Goal: Entertainment & Leisure: Consume media (video, audio)

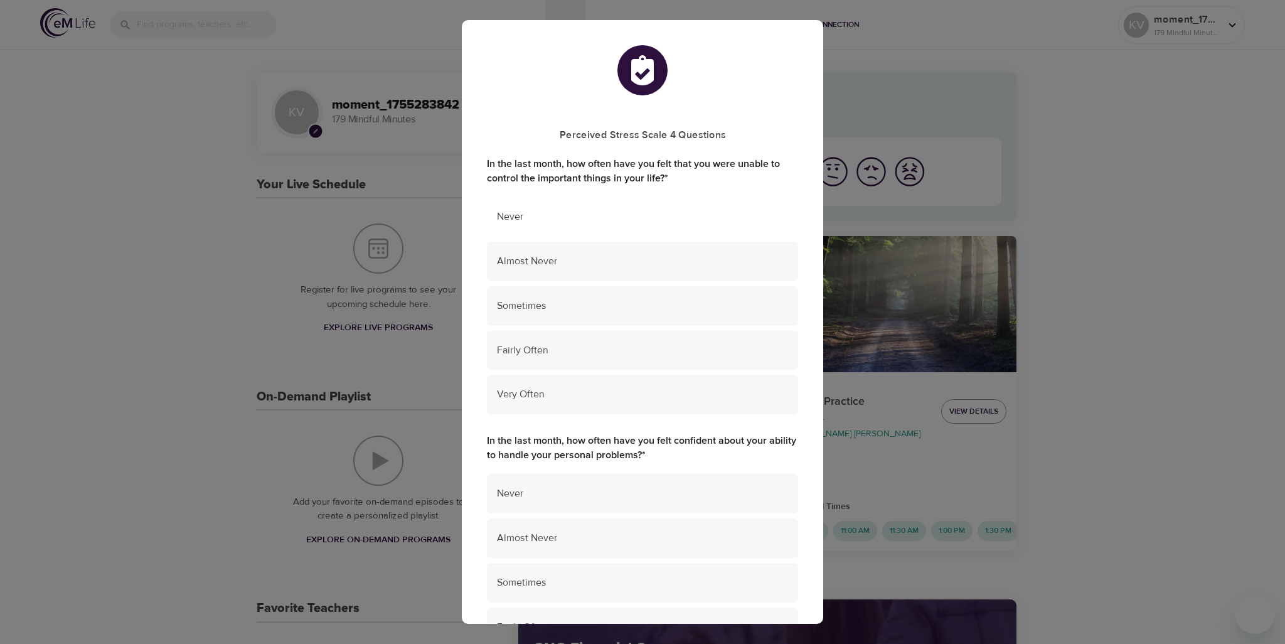
click at [580, 226] on div "Never" at bounding box center [642, 217] width 311 height 40
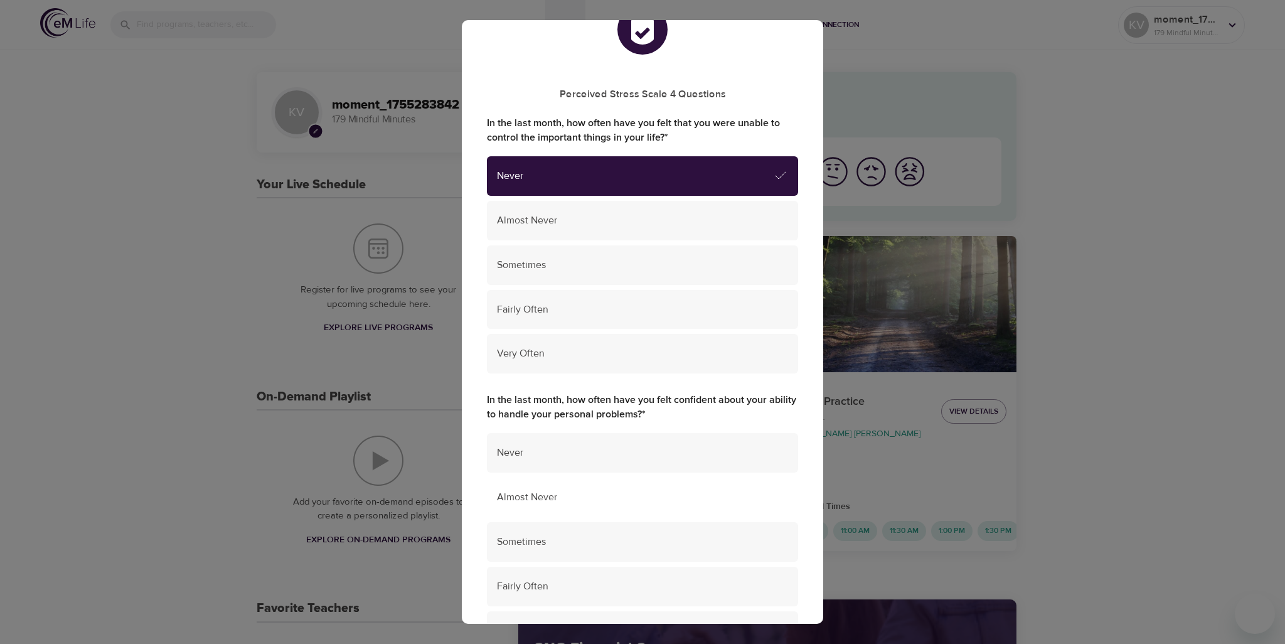
scroll to position [126, 0]
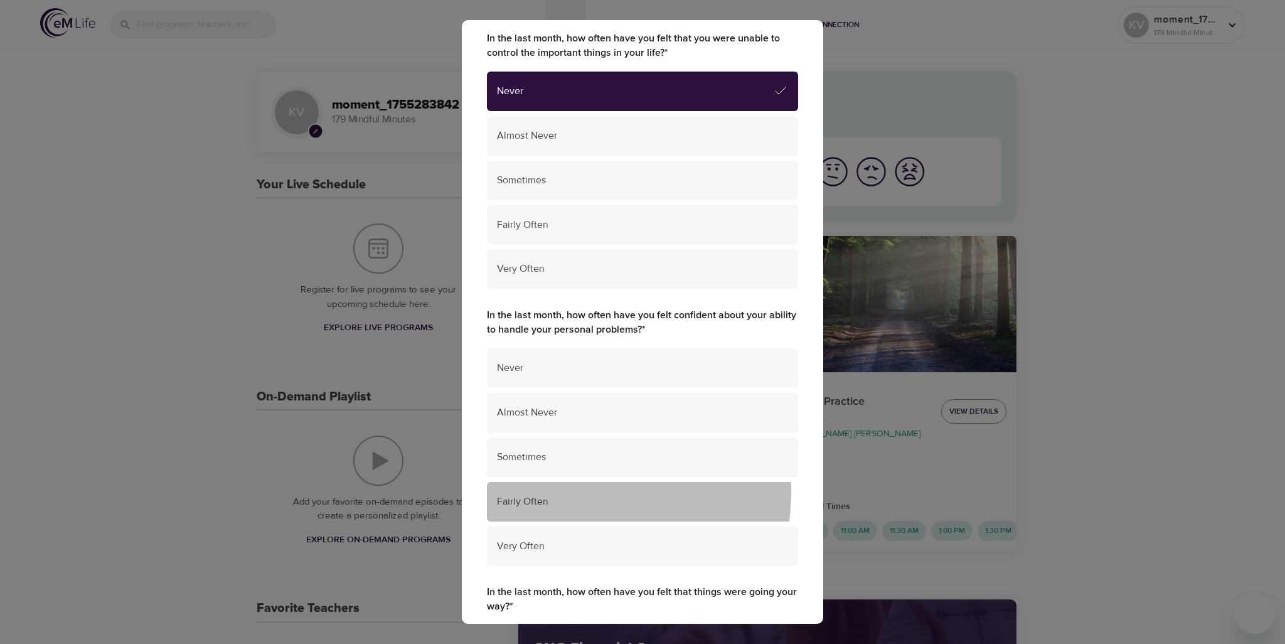
click at [542, 491] on div "Fairly Often" at bounding box center [642, 502] width 311 height 40
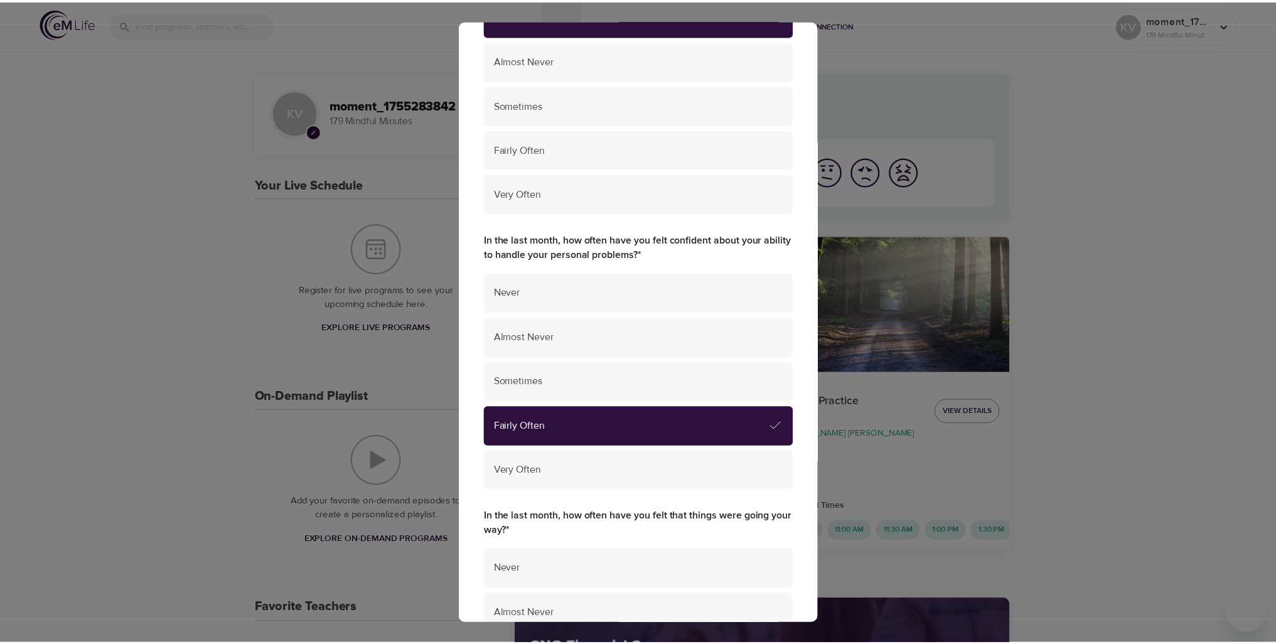
scroll to position [377, 0]
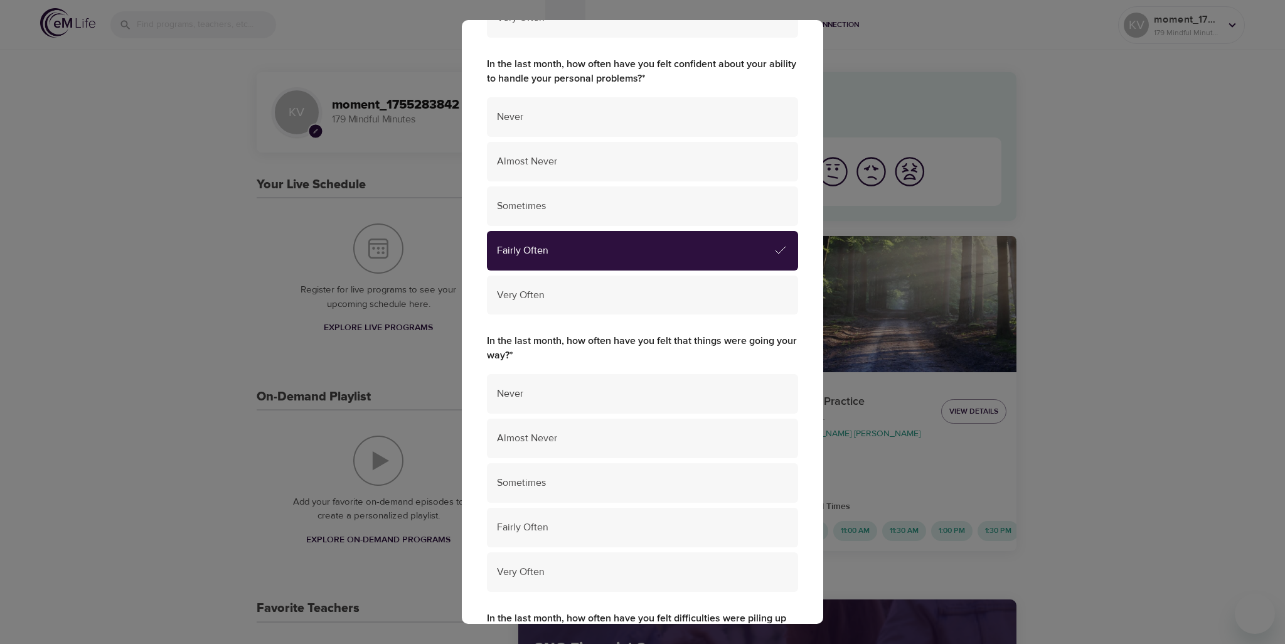
click at [1196, 425] on div "Perceived Stress Scale 4 Questions In the last month, how often have you felt t…" at bounding box center [642, 322] width 1285 height 644
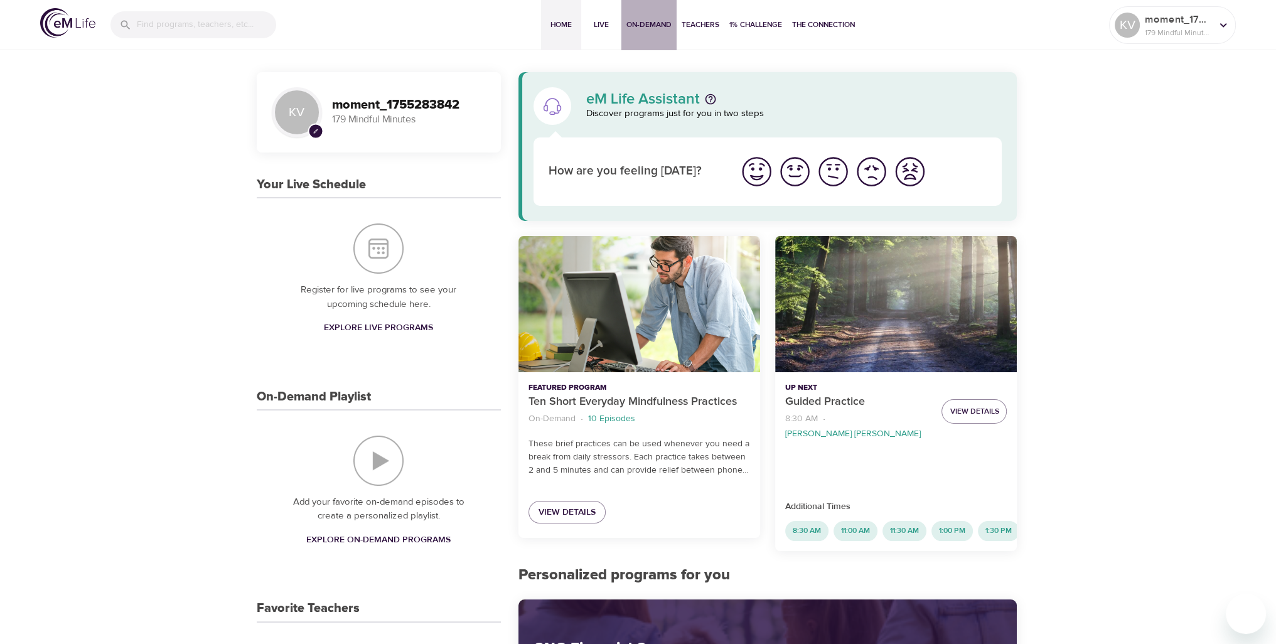
click at [662, 26] on span "On-Demand" at bounding box center [648, 24] width 45 height 13
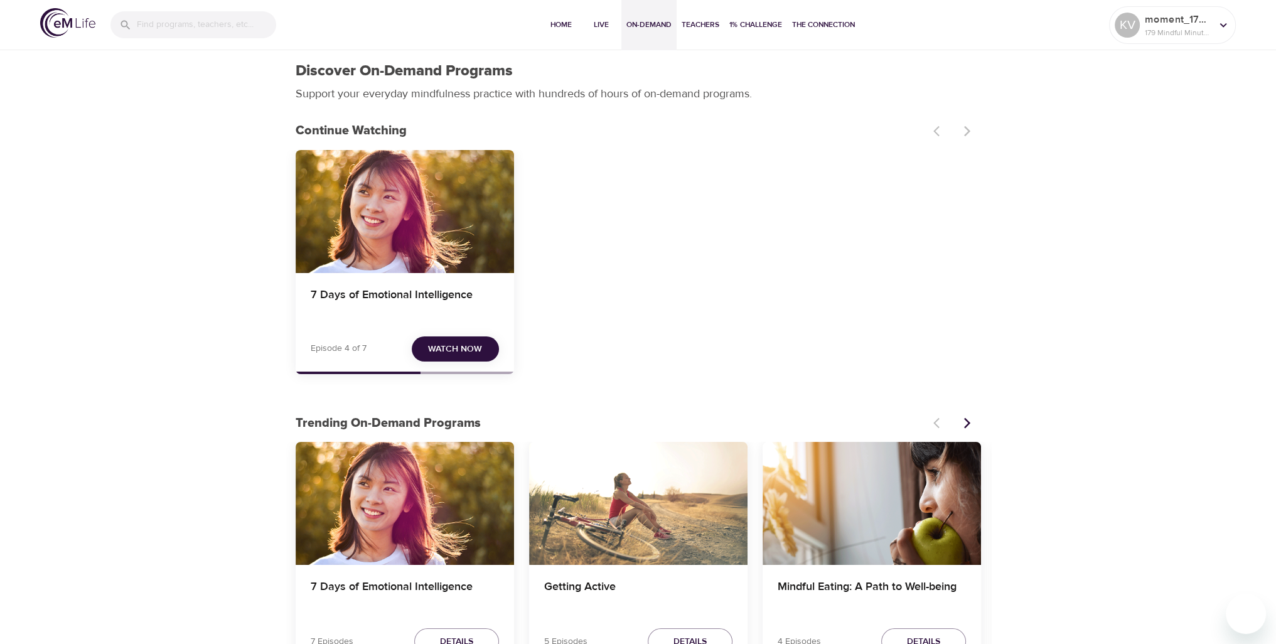
click at [449, 352] on span "Watch Now" at bounding box center [455, 349] width 54 height 16
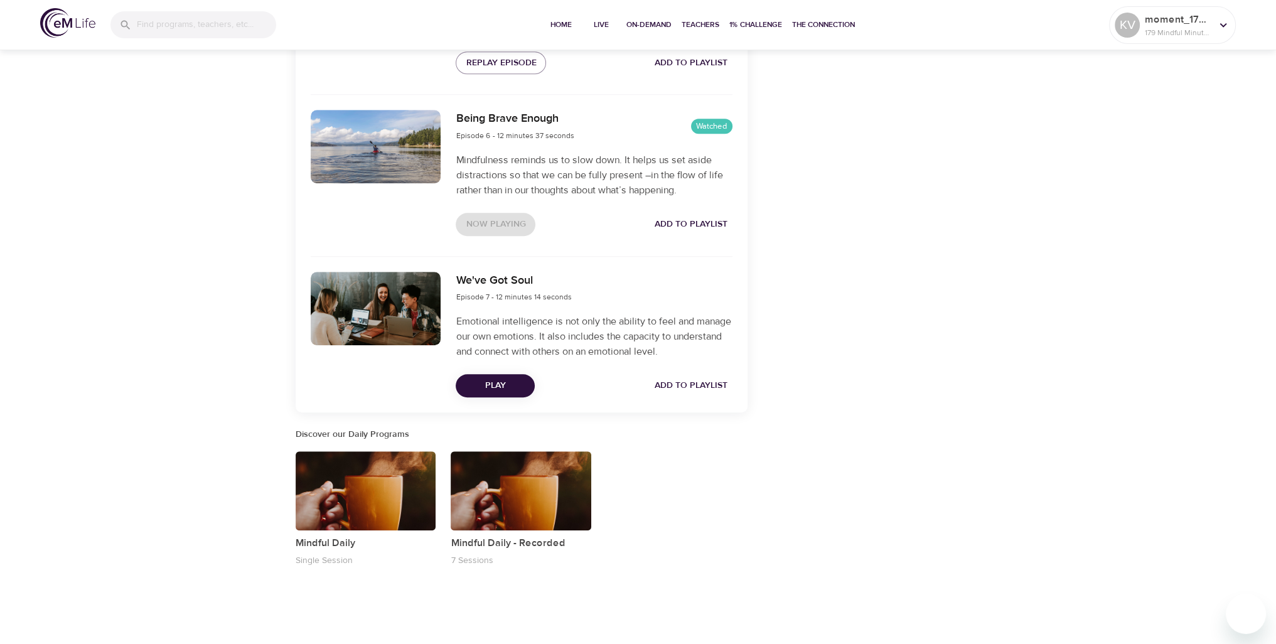
scroll to position [1224, 0]
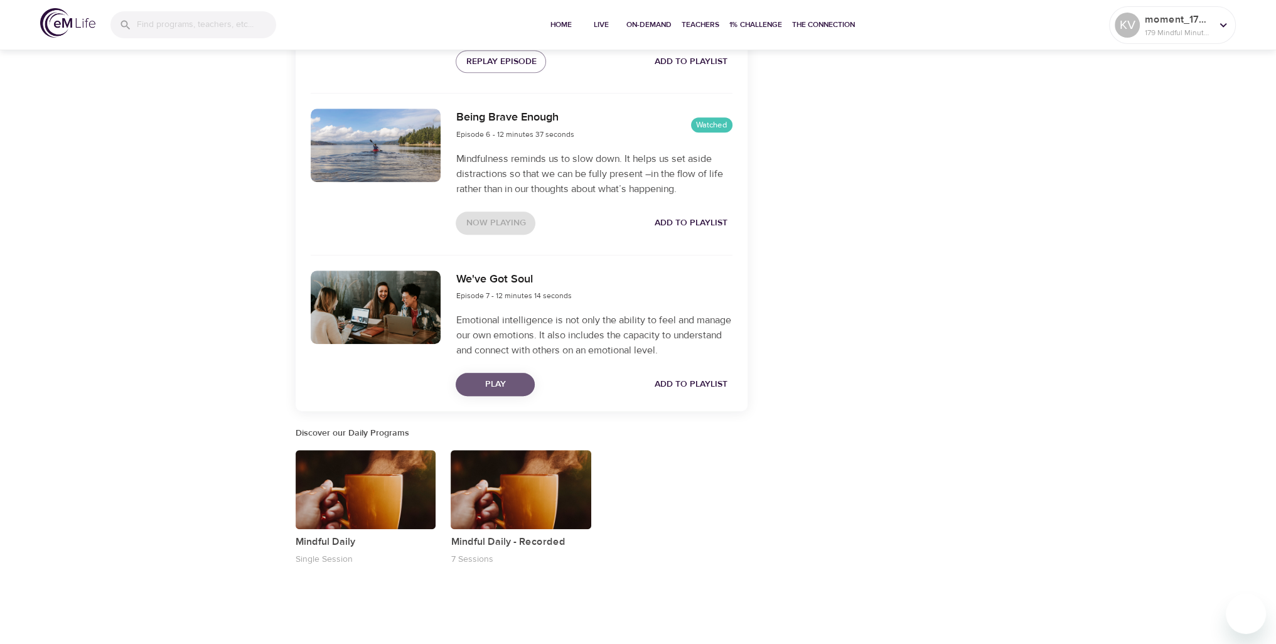
click at [509, 382] on span "Play" at bounding box center [495, 385] width 59 height 16
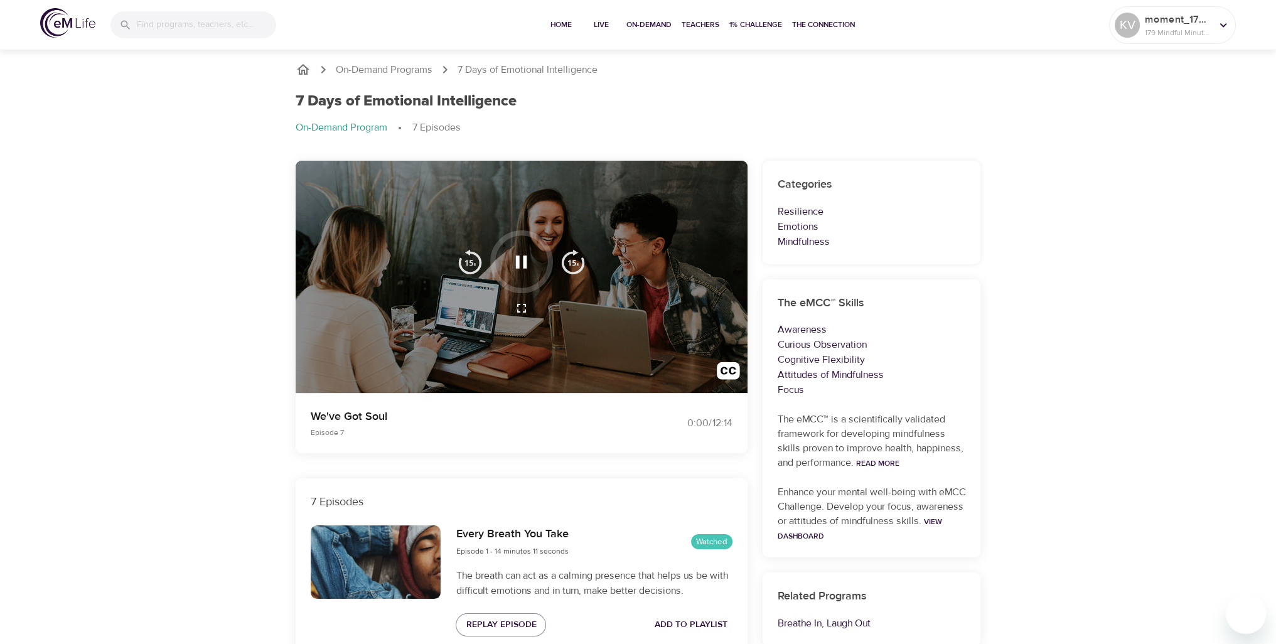
scroll to position [0, 0]
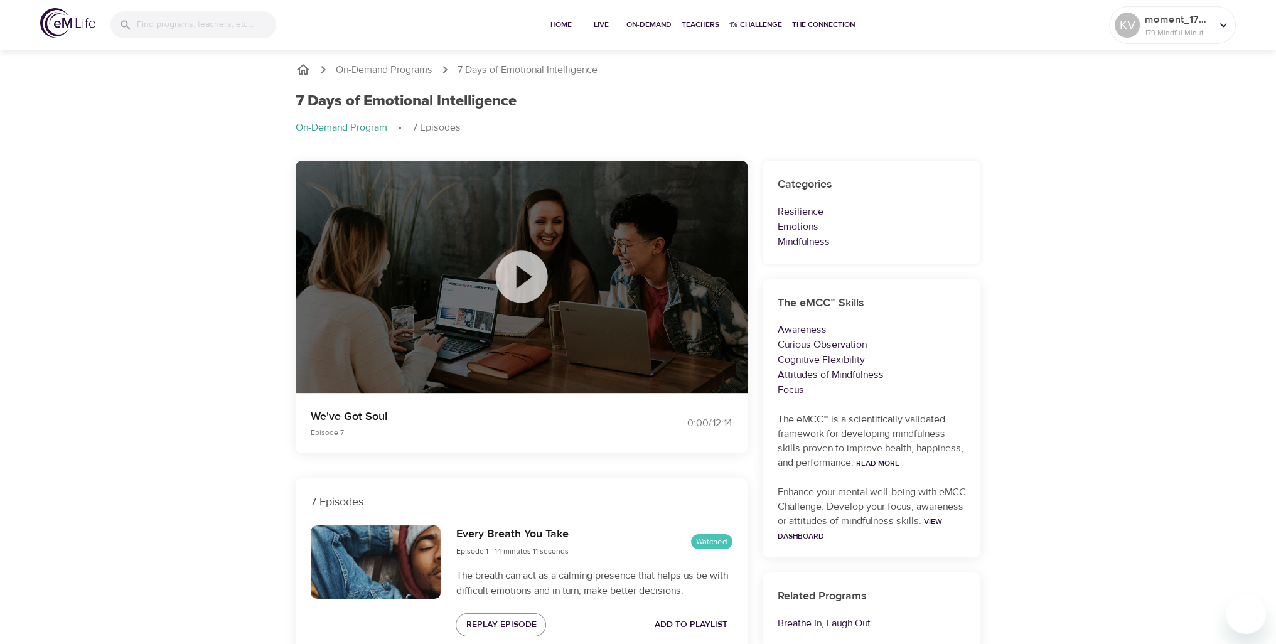
click at [63, 21] on img at bounding box center [67, 22] width 55 height 29
